Goal: Transaction & Acquisition: Purchase product/service

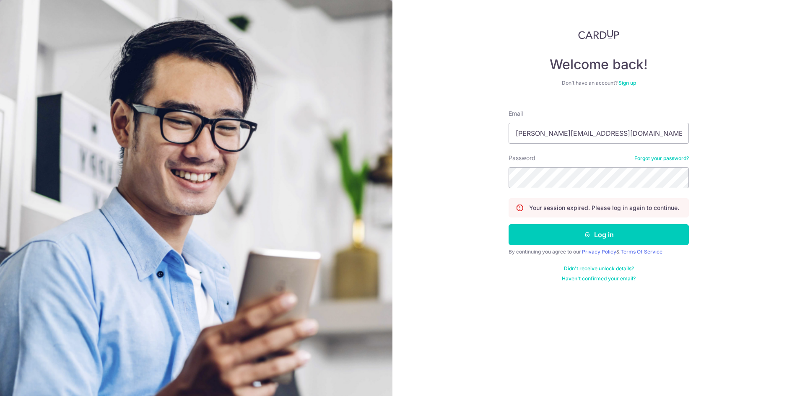
type input "steven_ljr@yahoo.com.sg"
drag, startPoint x: 752, startPoint y: 174, endPoint x: 694, endPoint y: 178, distance: 58.3
click at [752, 174] on div "Welcome back! Don’t have an account? Sign up Email steven_ljr@yahoo.com.sg Pass…" at bounding box center [598, 198] width 412 height 396
click at [508, 224] on button "Log in" at bounding box center [598, 234] width 180 height 21
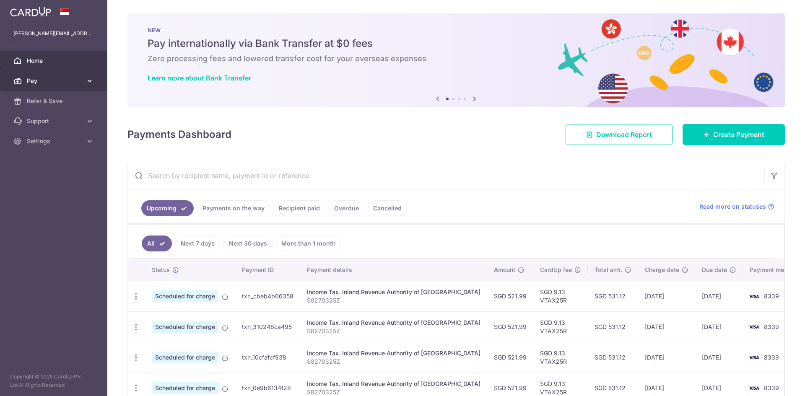
click at [79, 84] on span "Pay" at bounding box center [54, 81] width 55 height 8
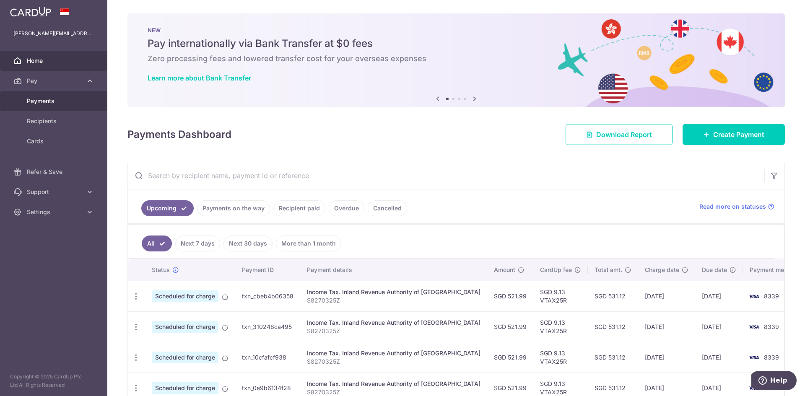
click at [74, 101] on span "Payments" at bounding box center [54, 101] width 55 height 8
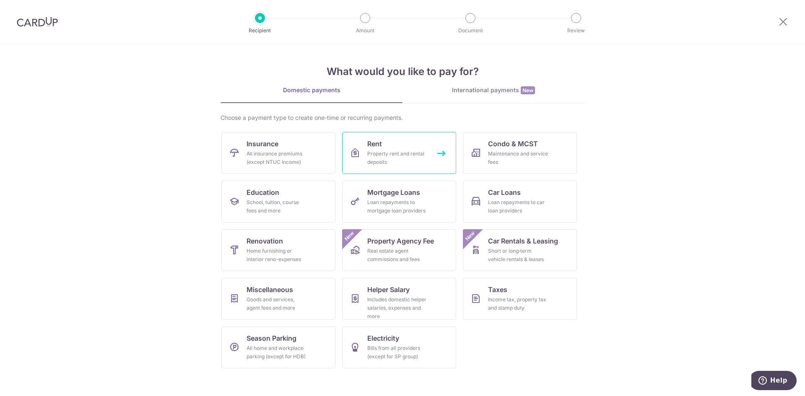
click at [396, 158] on div "Property rent and rental deposits" at bounding box center [397, 158] width 60 height 17
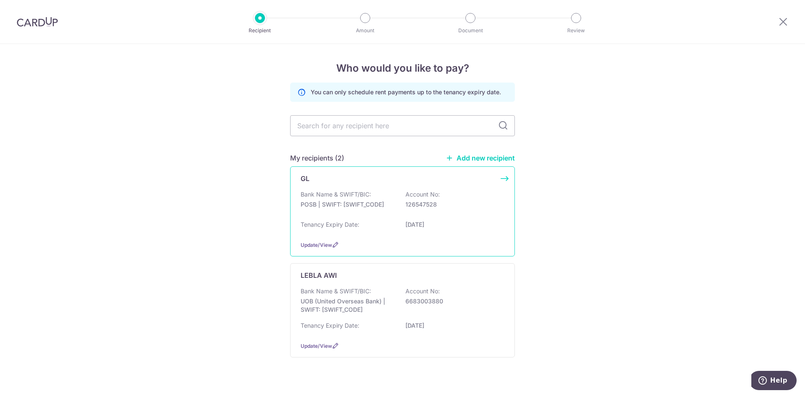
click at [356, 201] on p "POSB | SWIFT: DBSSSGSGXXX" at bounding box center [347, 204] width 94 height 8
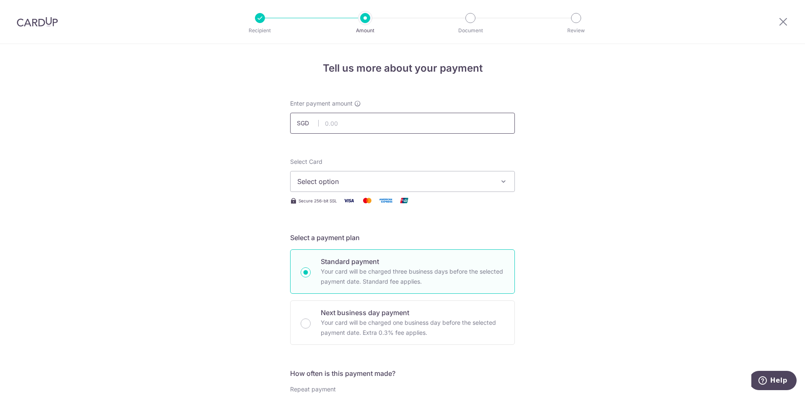
click at [434, 129] on input "text" at bounding box center [402, 123] width 225 height 21
type input "900.00"
click at [453, 181] on span "Select option" at bounding box center [394, 181] width 195 height 10
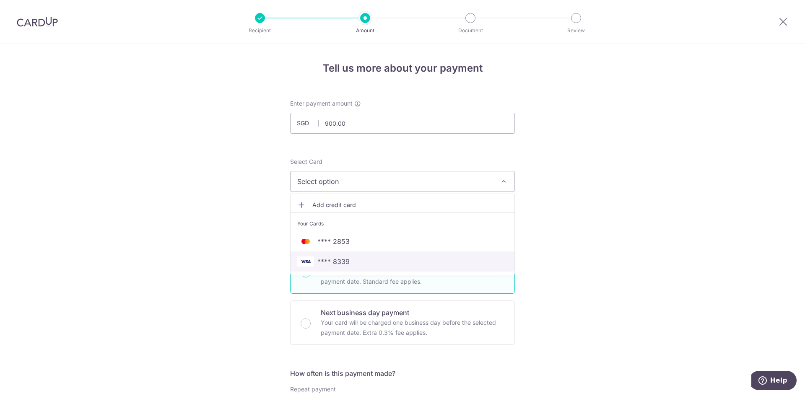
click at [409, 264] on span "**** 8339" at bounding box center [402, 261] width 210 height 10
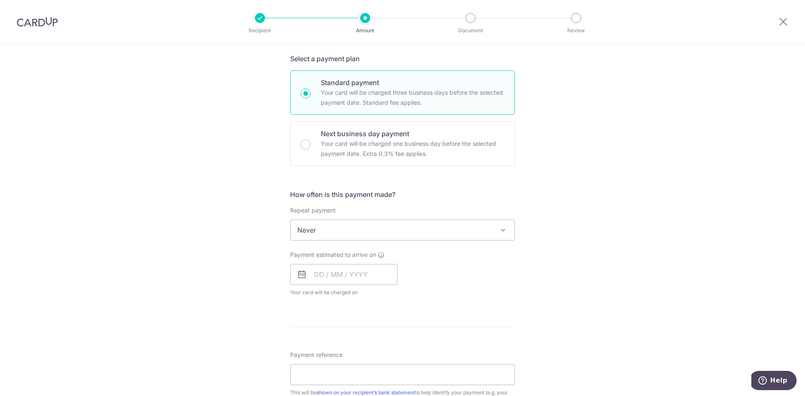
scroll to position [181, 0]
click at [347, 279] on input "text" at bounding box center [343, 271] width 107 height 21
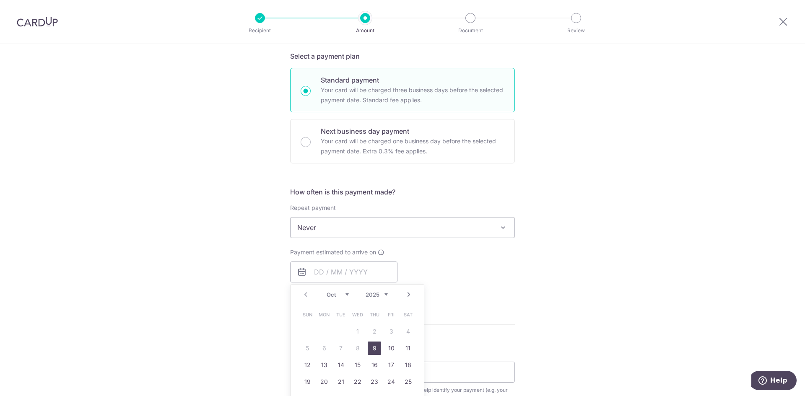
click at [371, 348] on link "9" at bounding box center [374, 348] width 13 height 13
type input "09/10/2025"
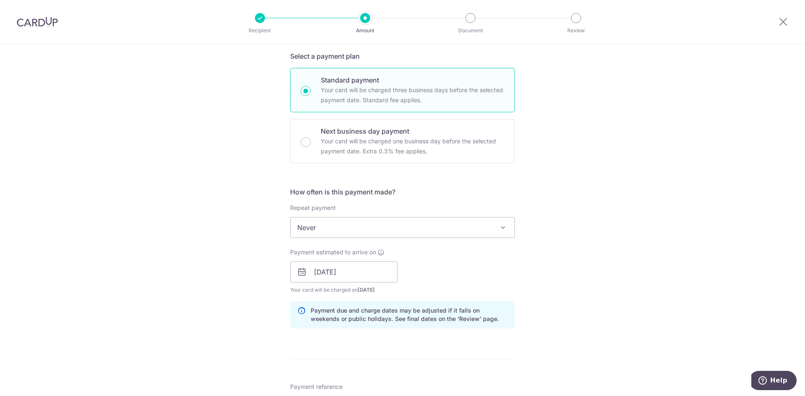
scroll to position [363, 0]
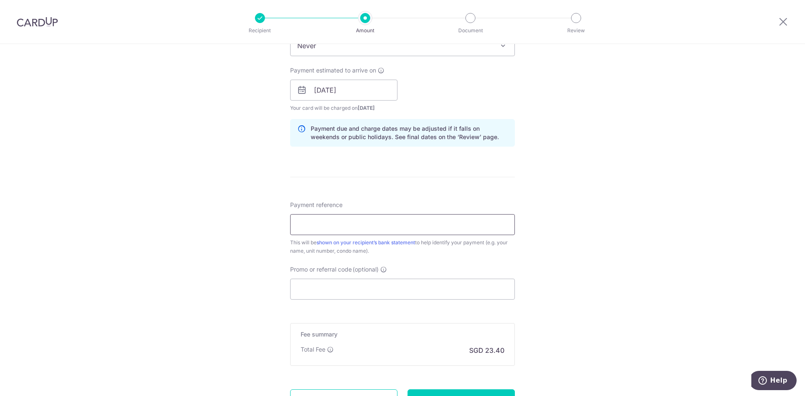
click at [431, 223] on input "Payment reference" at bounding box center [402, 224] width 225 height 21
type input "F"
click at [386, 227] on input "Payment reference" at bounding box center [402, 224] width 225 height 21
type input "Rent"
click at [556, 267] on div "Tell us more about your payment Enter payment amount SGD 900.00 900.00 Select C…" at bounding box center [402, 77] width 805 height 792
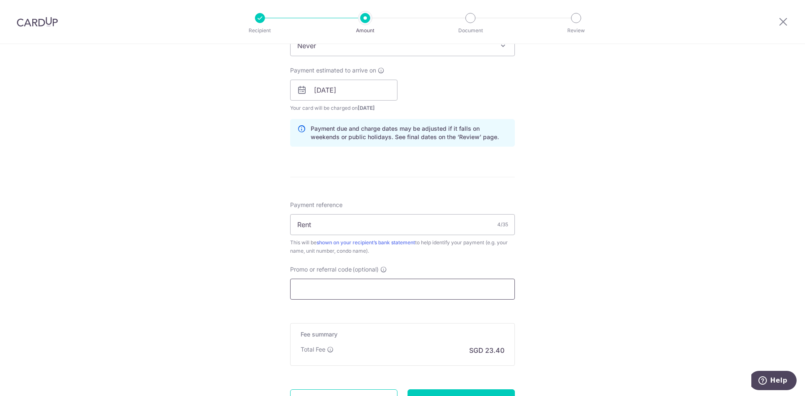
click at [373, 293] on input "Promo or referral code (optional)" at bounding box center [402, 289] width 225 height 21
paste input "SAVERENT179"
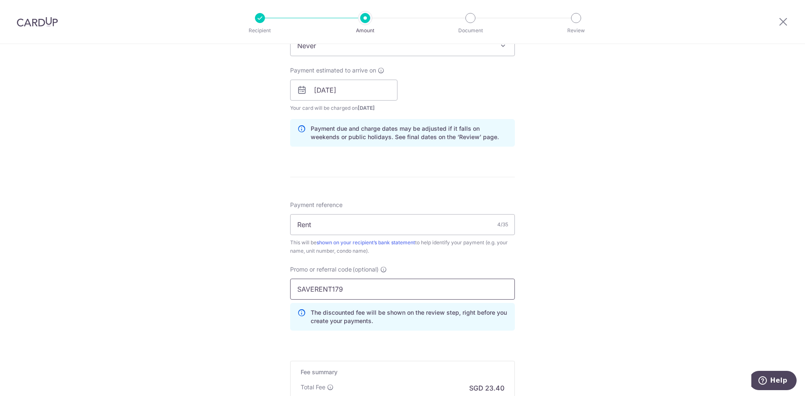
type input "SAVERENT179"
click at [585, 281] on div "Tell us more about your payment Enter payment amount SGD 900.00 900.00 Select C…" at bounding box center [402, 96] width 805 height 830
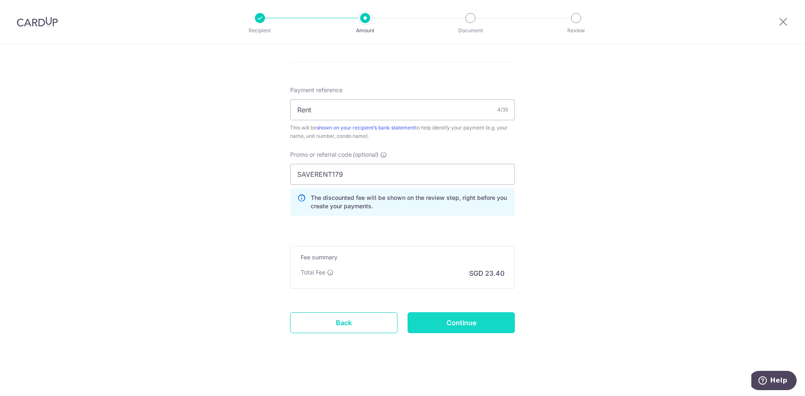
click at [458, 326] on input "Continue" at bounding box center [460, 322] width 107 height 21
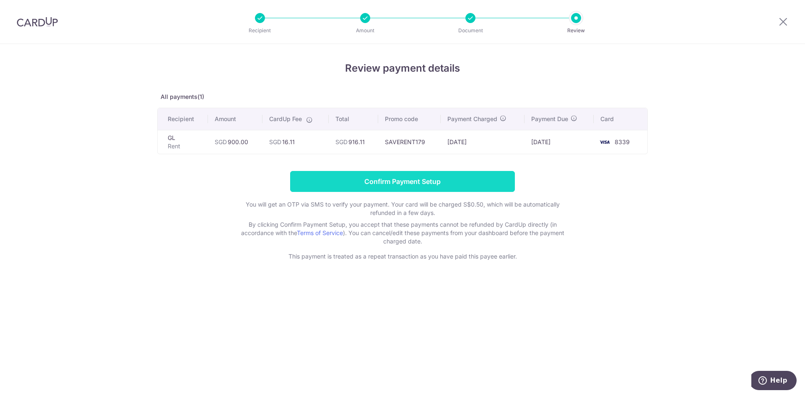
click at [451, 190] on input "Confirm Payment Setup" at bounding box center [402, 181] width 225 height 21
